Goal: Task Accomplishment & Management: Use online tool/utility

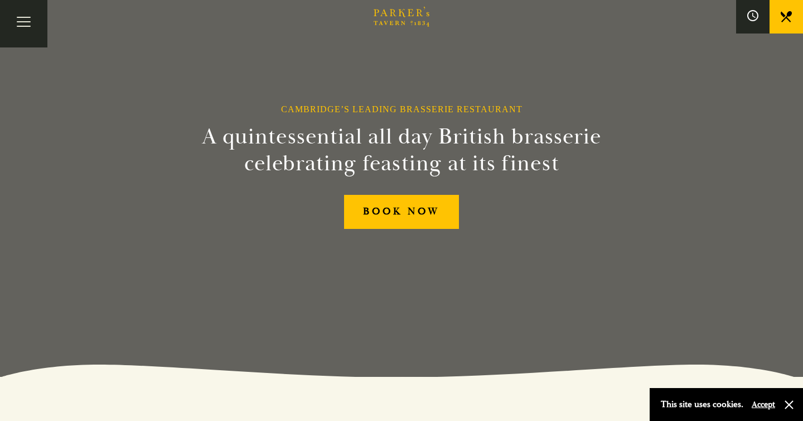
scroll to position [57, 0]
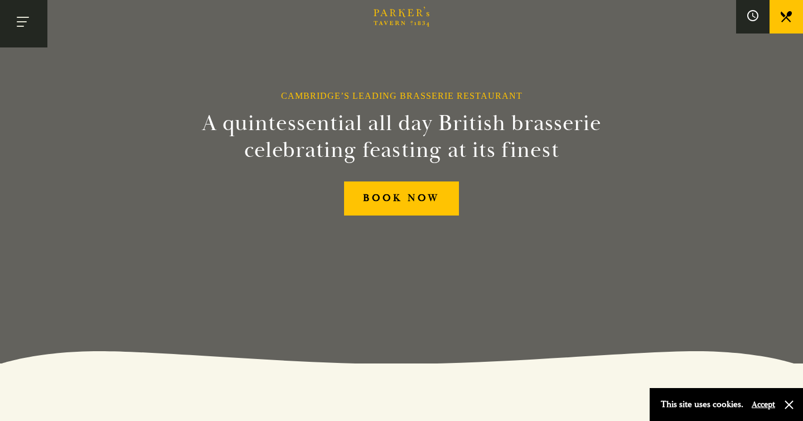
click at [24, 44] on button "Toggle navigation" at bounding box center [23, 23] width 47 height 47
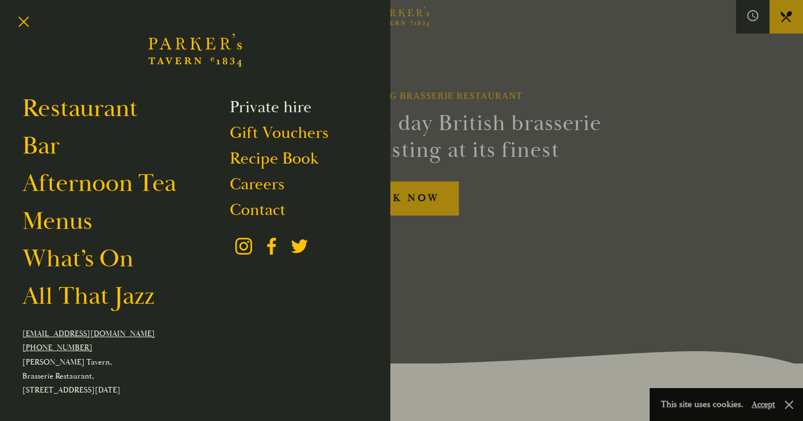
click at [299, 99] on link "Private hire" at bounding box center [271, 107] width 82 height 21
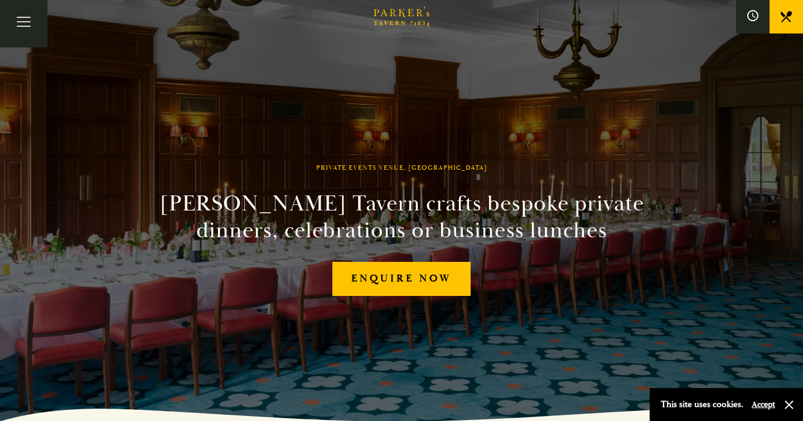
click at [591, 138] on div "Private Events Venue, Cambridge Parker's Tavern crafts bespoke private dinners,…" at bounding box center [401, 210] width 669 height 421
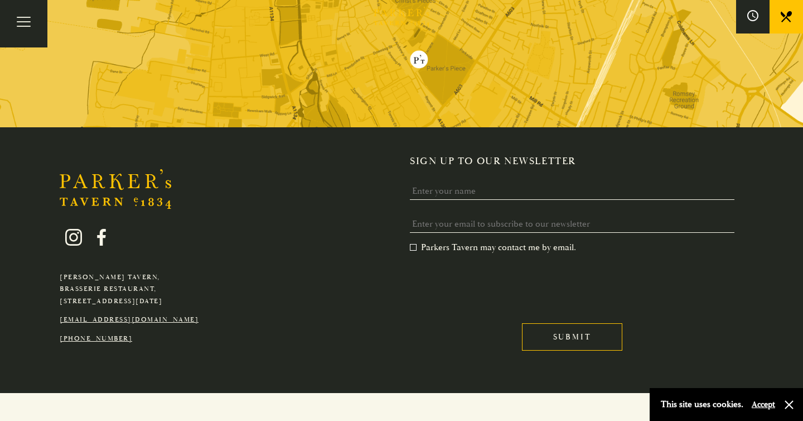
scroll to position [2683, 0]
